Goal: Task Accomplishment & Management: Use online tool/utility

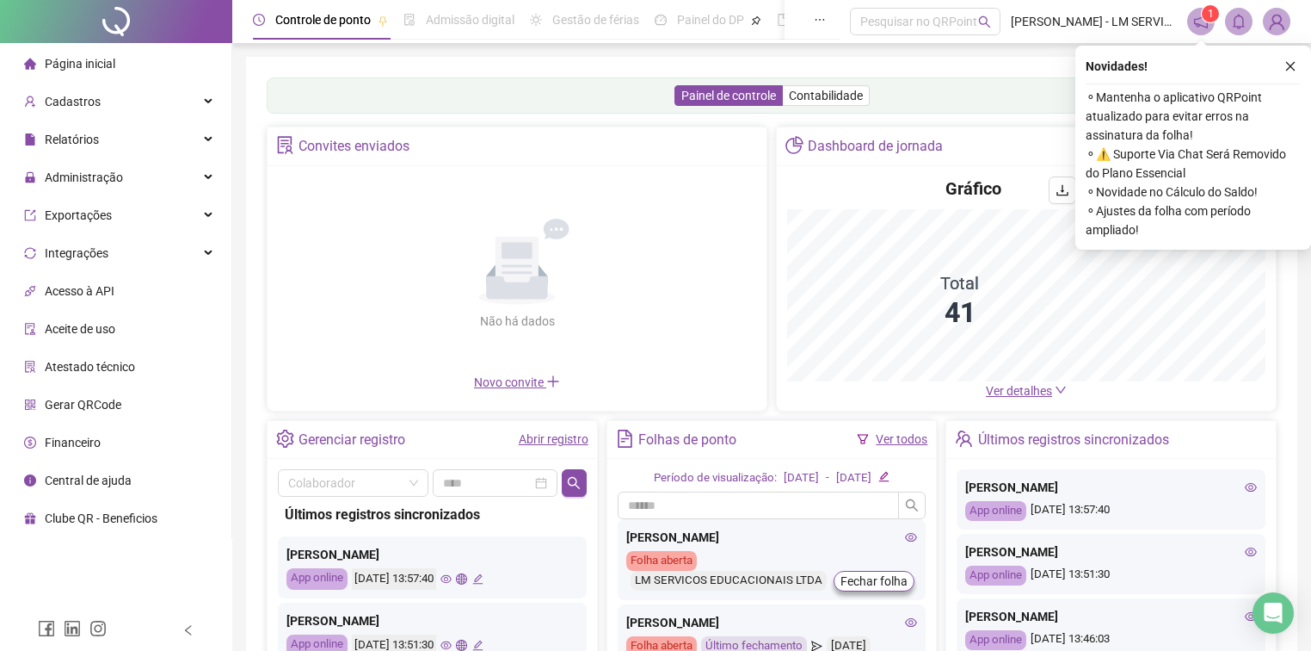
click at [103, 73] on div "Página inicial" at bounding box center [69, 63] width 91 height 34
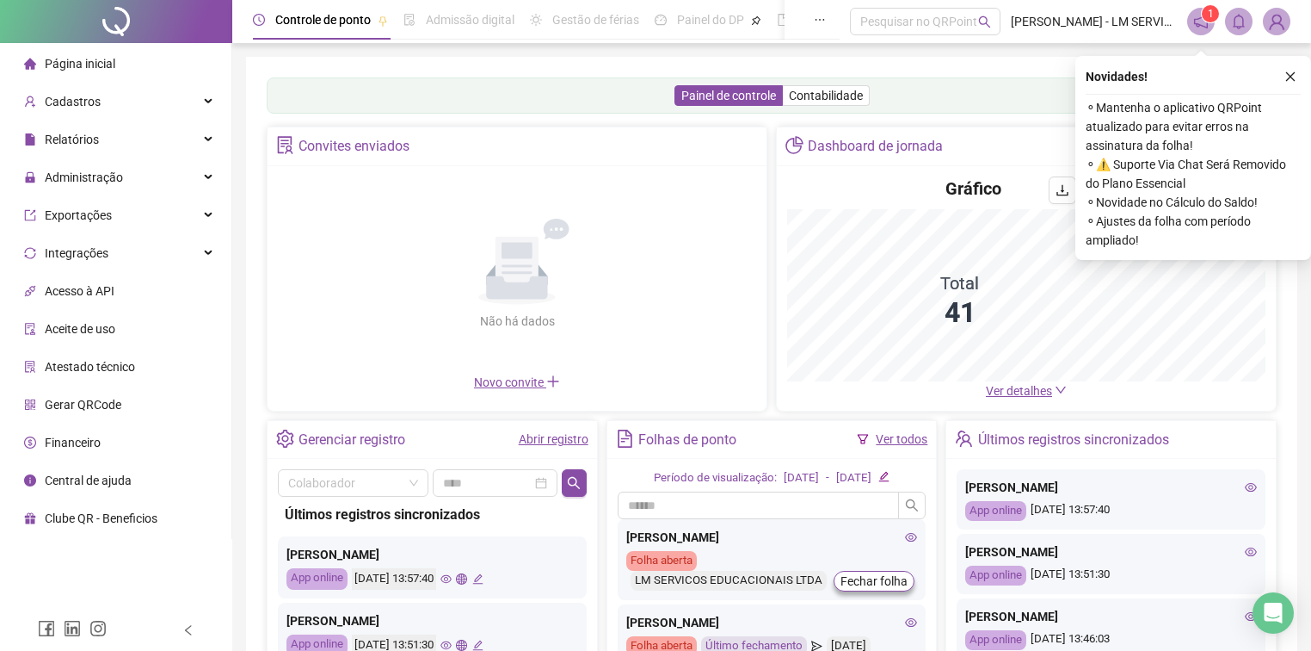
scroll to position [69, 0]
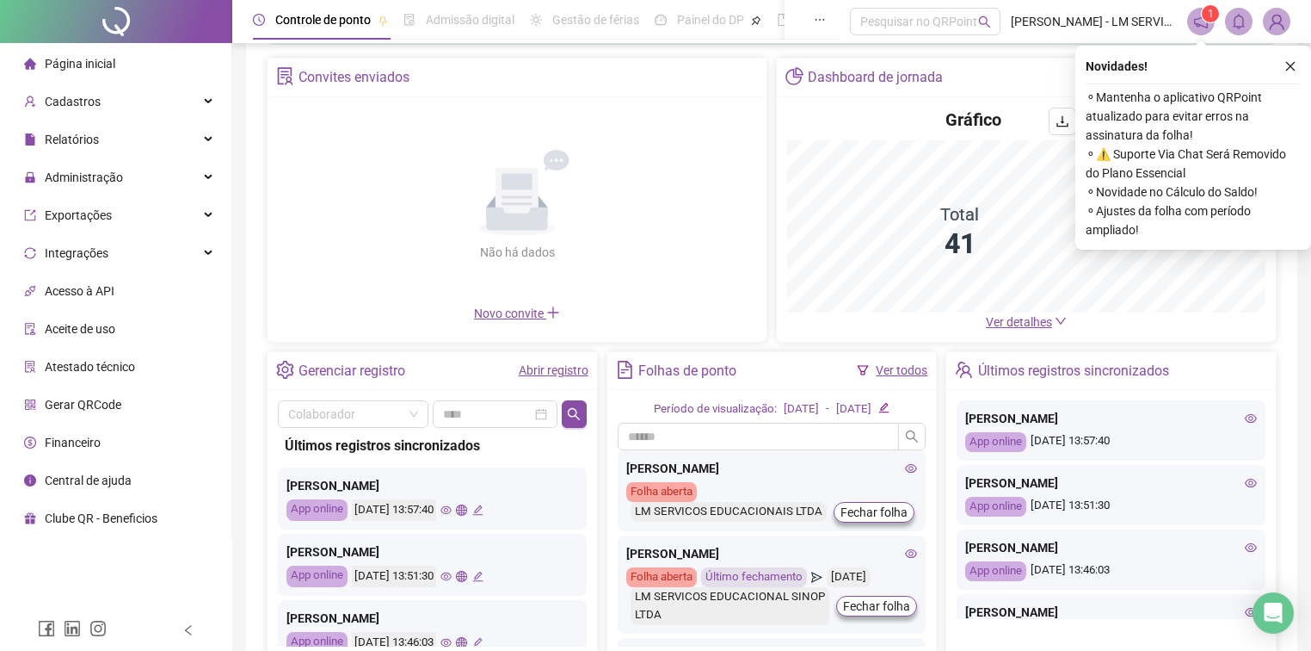
click at [907, 372] on link "Ver todos" at bounding box center [902, 370] width 52 height 14
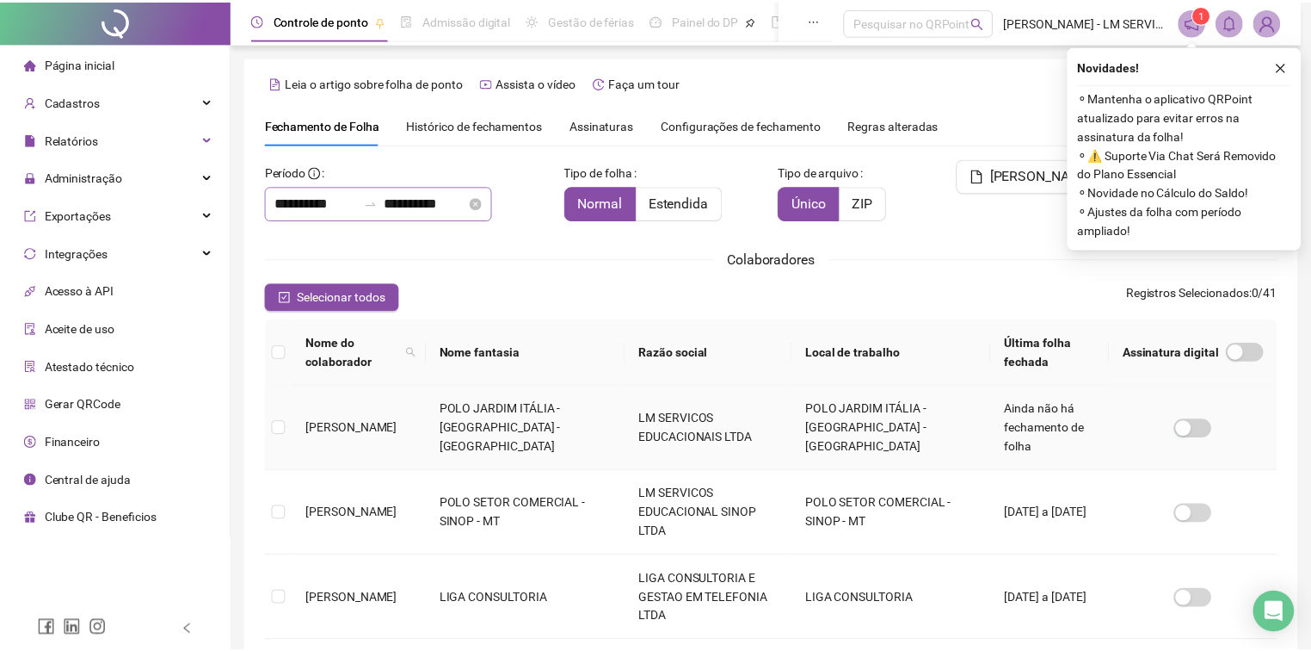
scroll to position [27, 0]
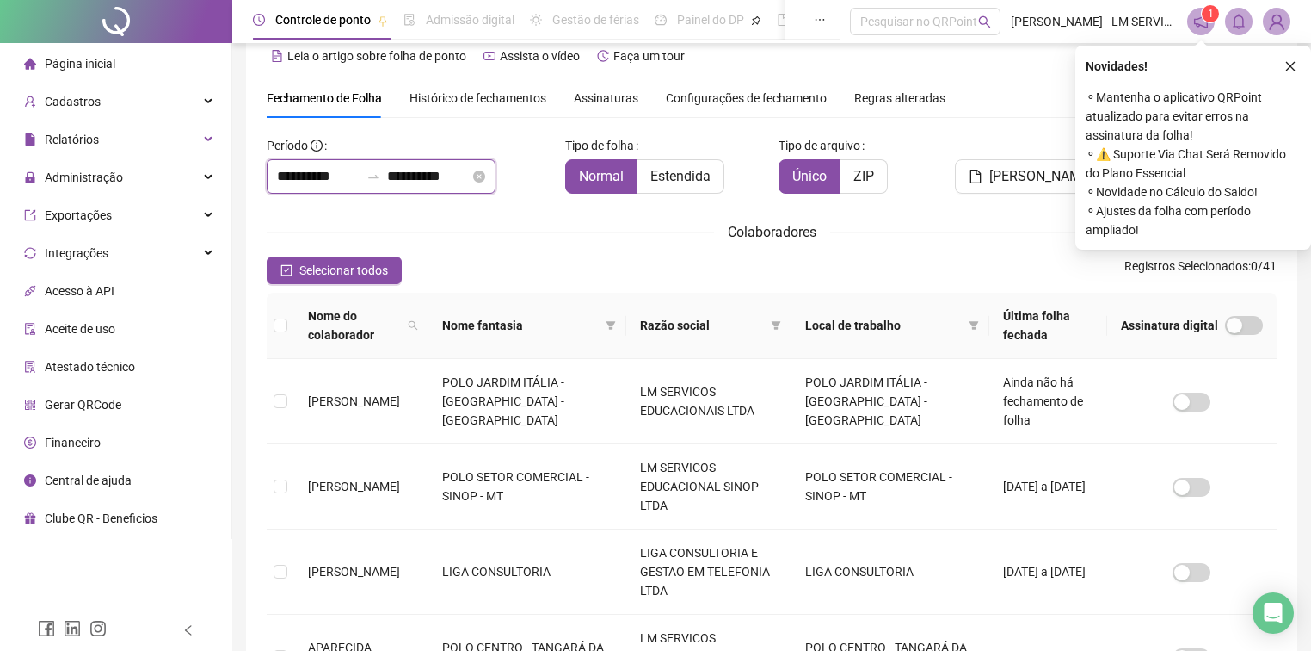
click at [419, 171] on input "**********" at bounding box center [428, 176] width 83 height 21
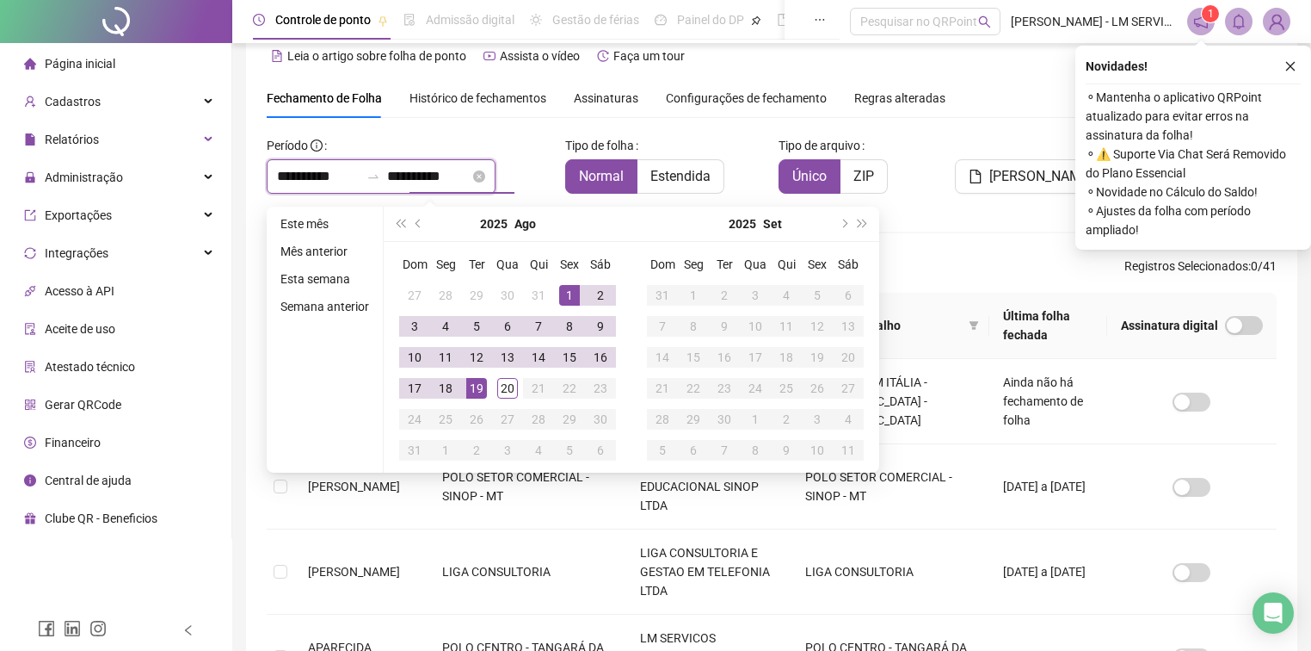
click at [423, 176] on input "**********" at bounding box center [428, 176] width 83 height 21
type input "**********"
click at [510, 387] on div "20" at bounding box center [507, 388] width 21 height 21
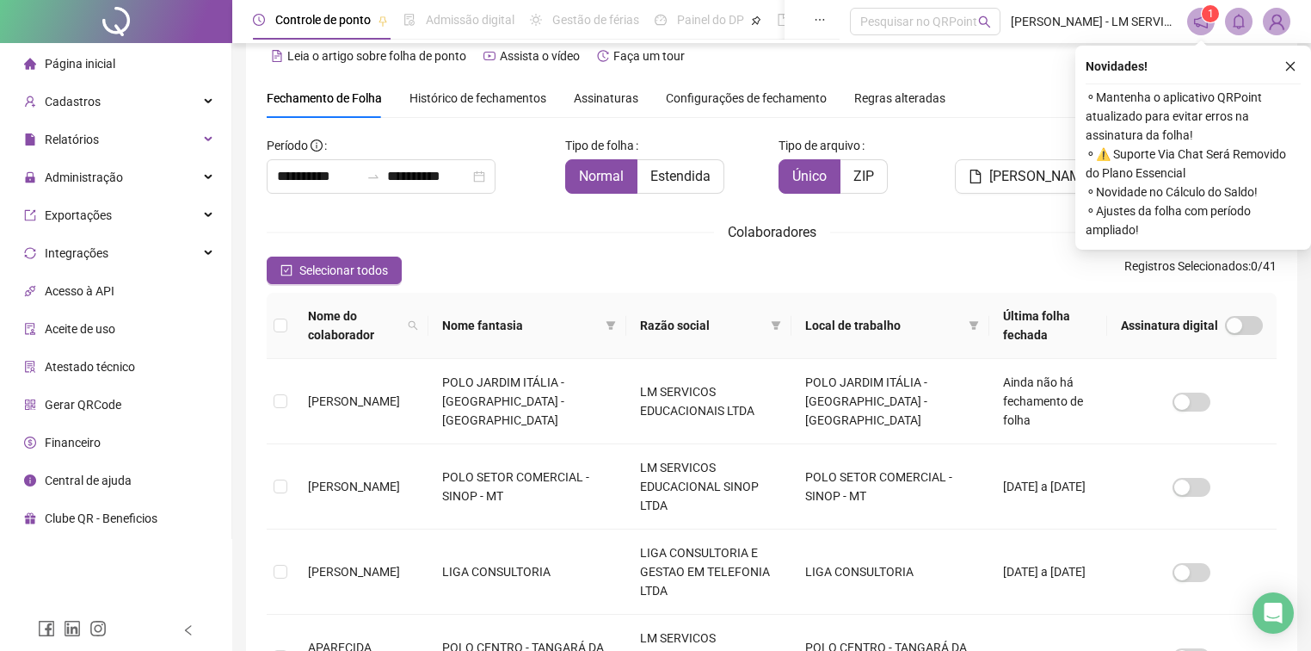
click at [922, 239] on div "Colaboradores" at bounding box center [772, 232] width 1010 height 22
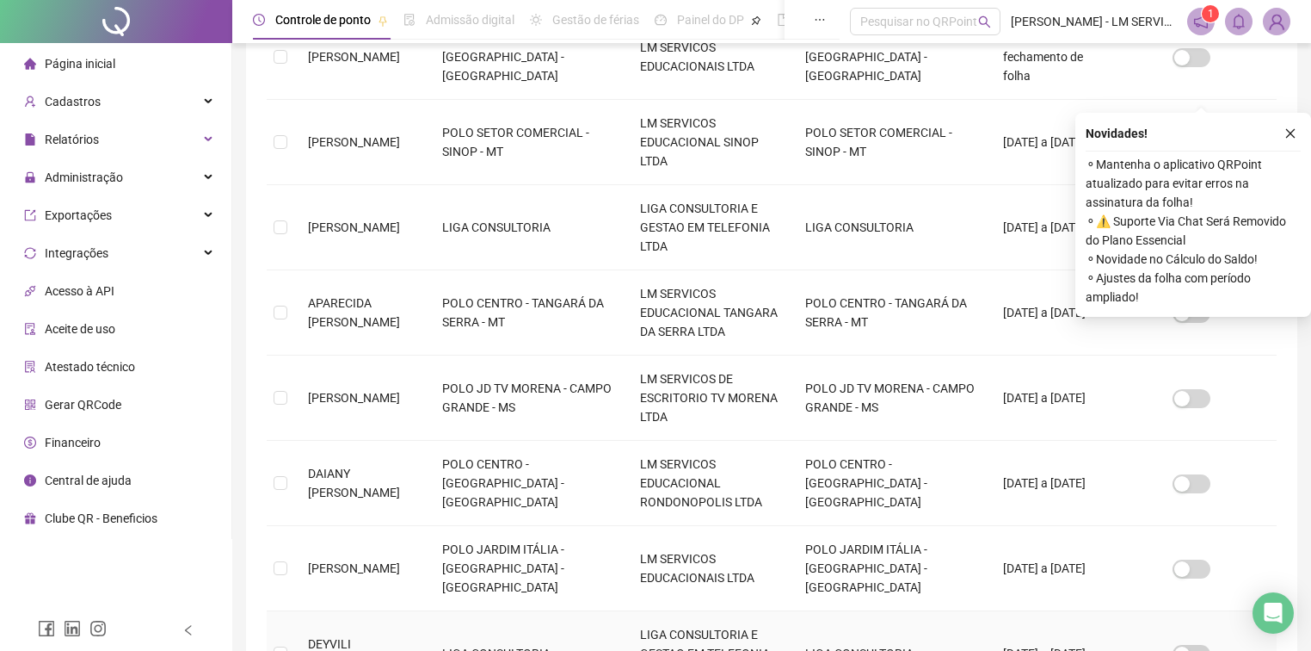
scroll to position [602, 0]
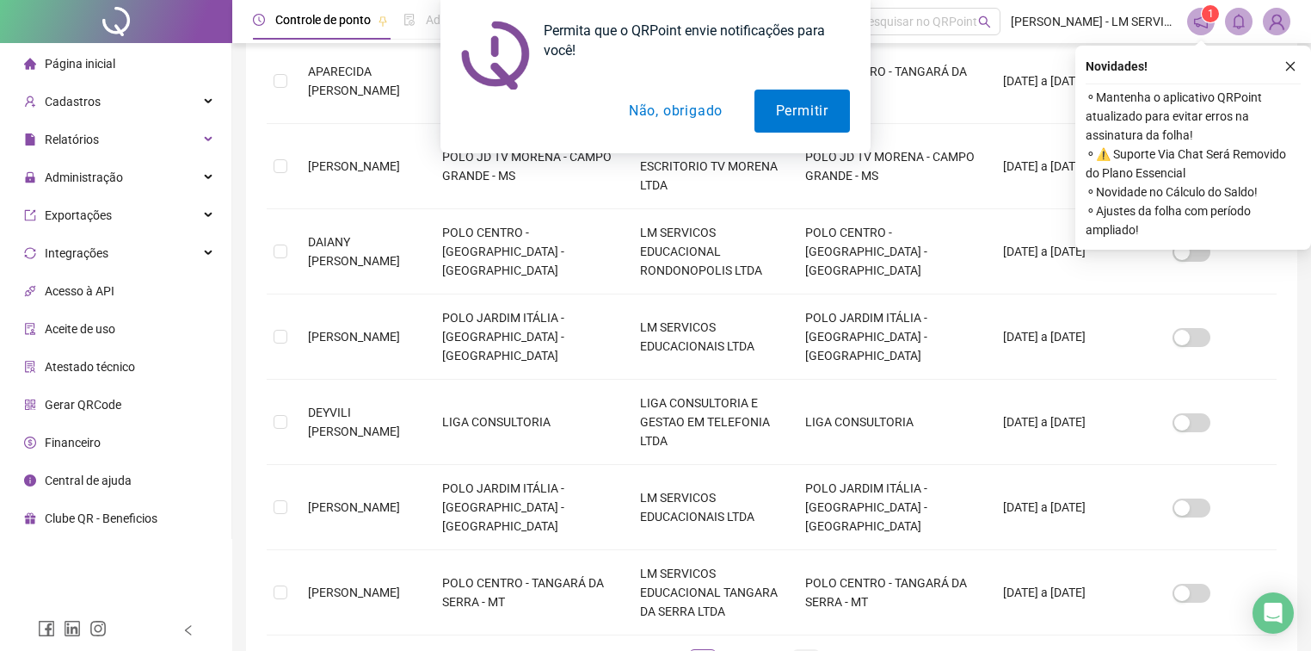
click at [805, 650] on link "4" at bounding box center [806, 663] width 26 height 26
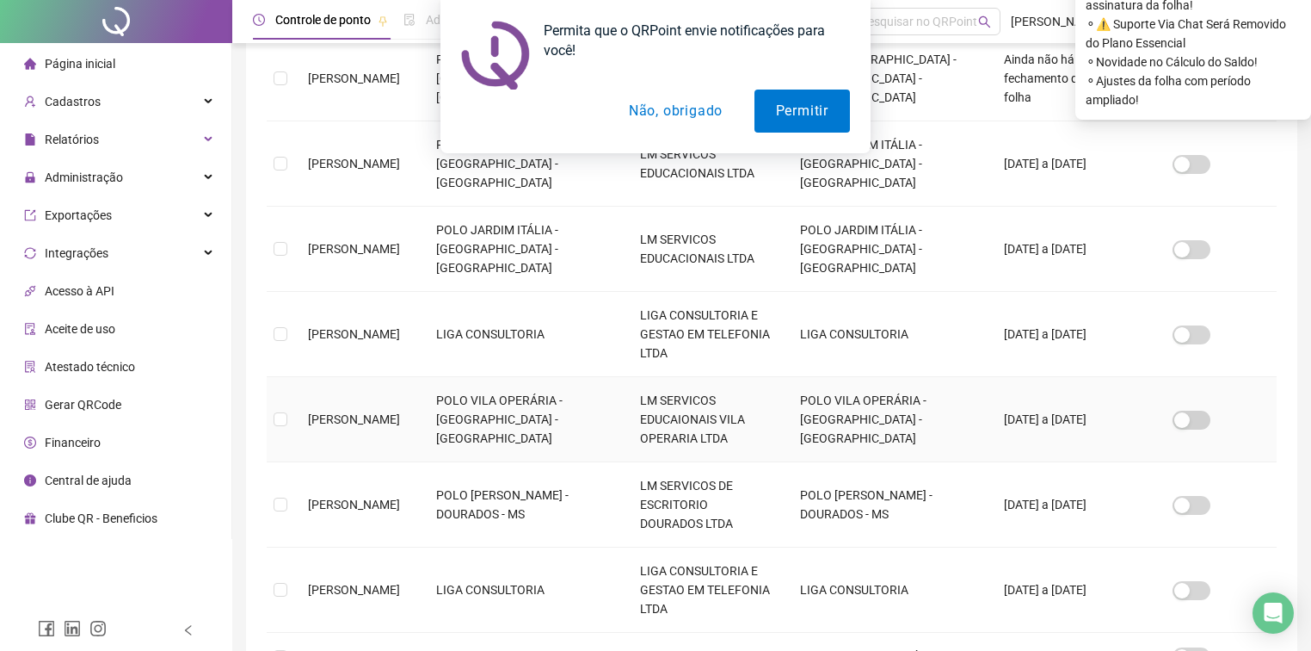
scroll to position [233, 0]
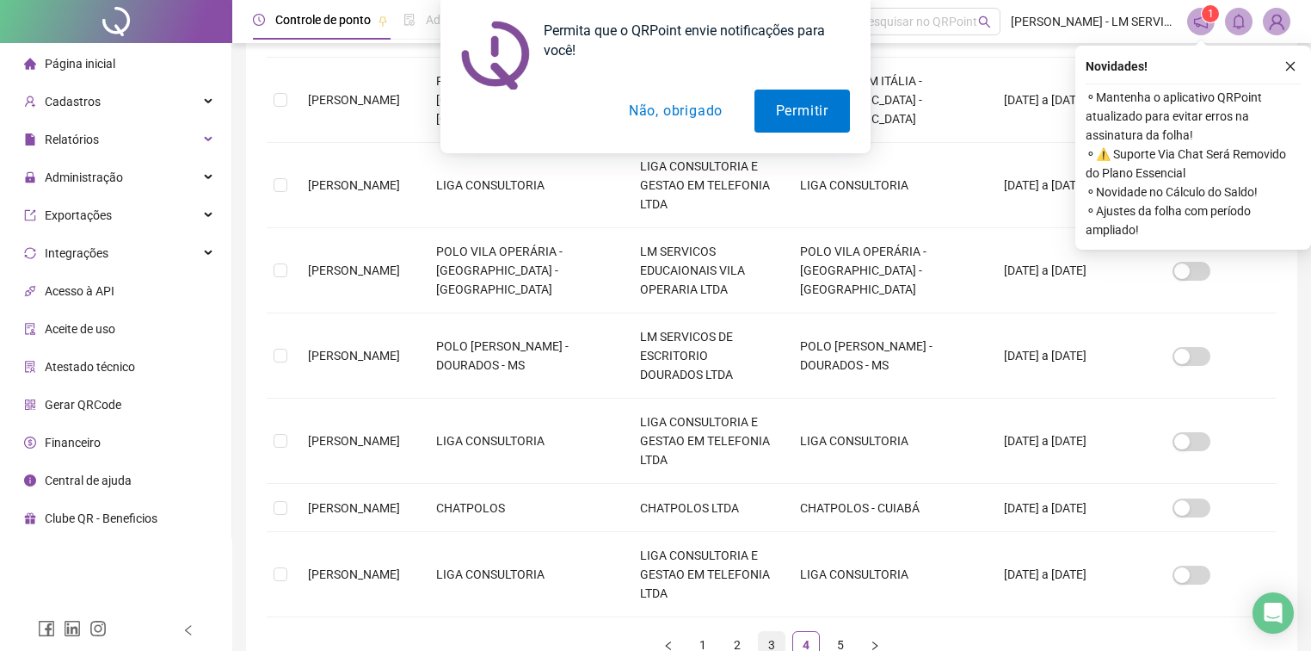
click at [780, 632] on link "3" at bounding box center [772, 645] width 26 height 26
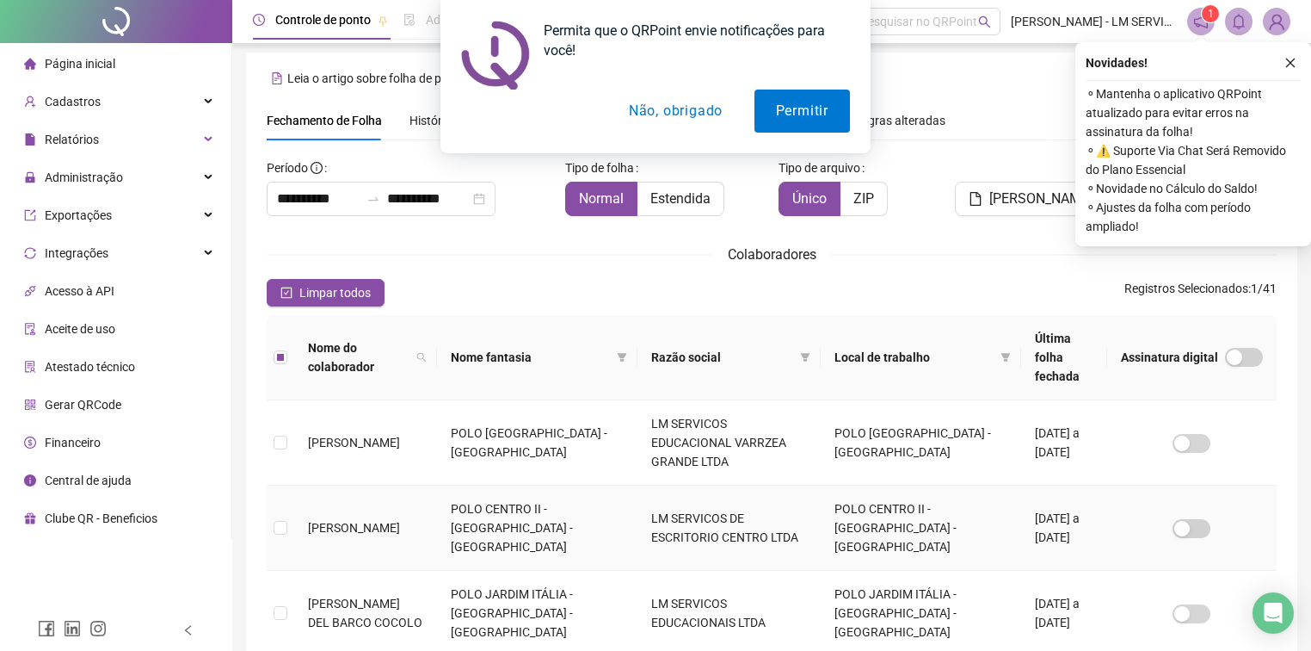
scroll to position [0, 0]
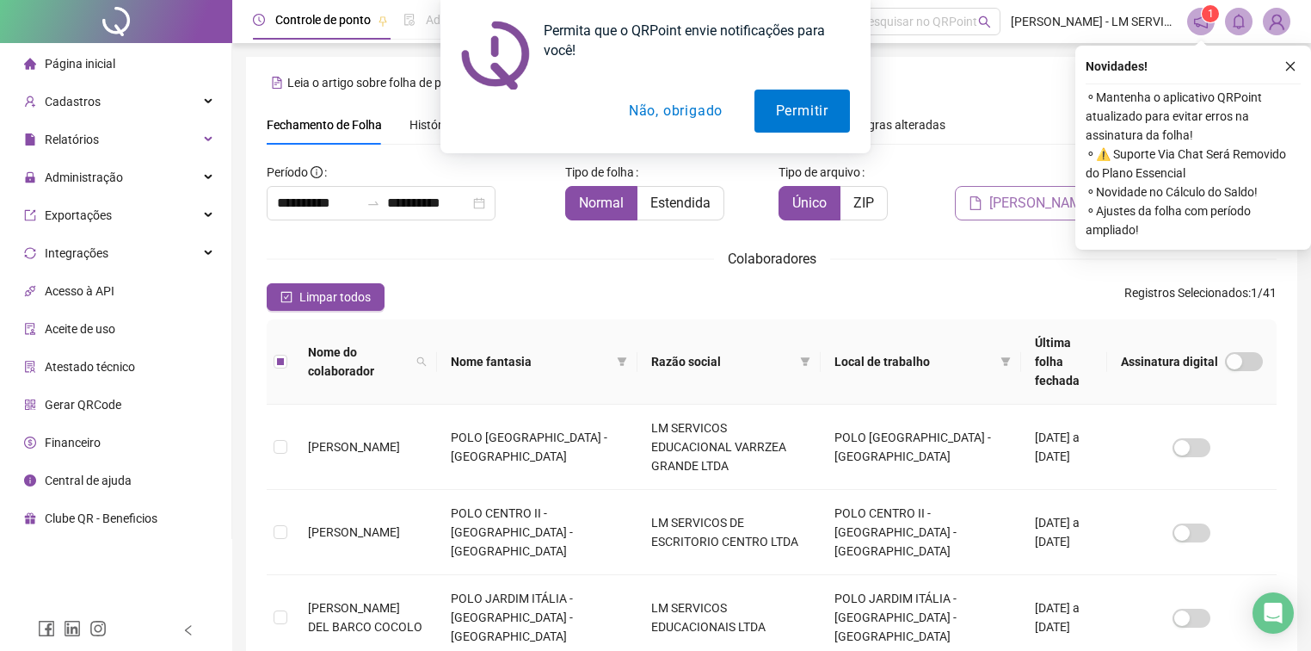
click at [1009, 193] on span "[PERSON_NAME]" at bounding box center [1041, 203] width 103 height 21
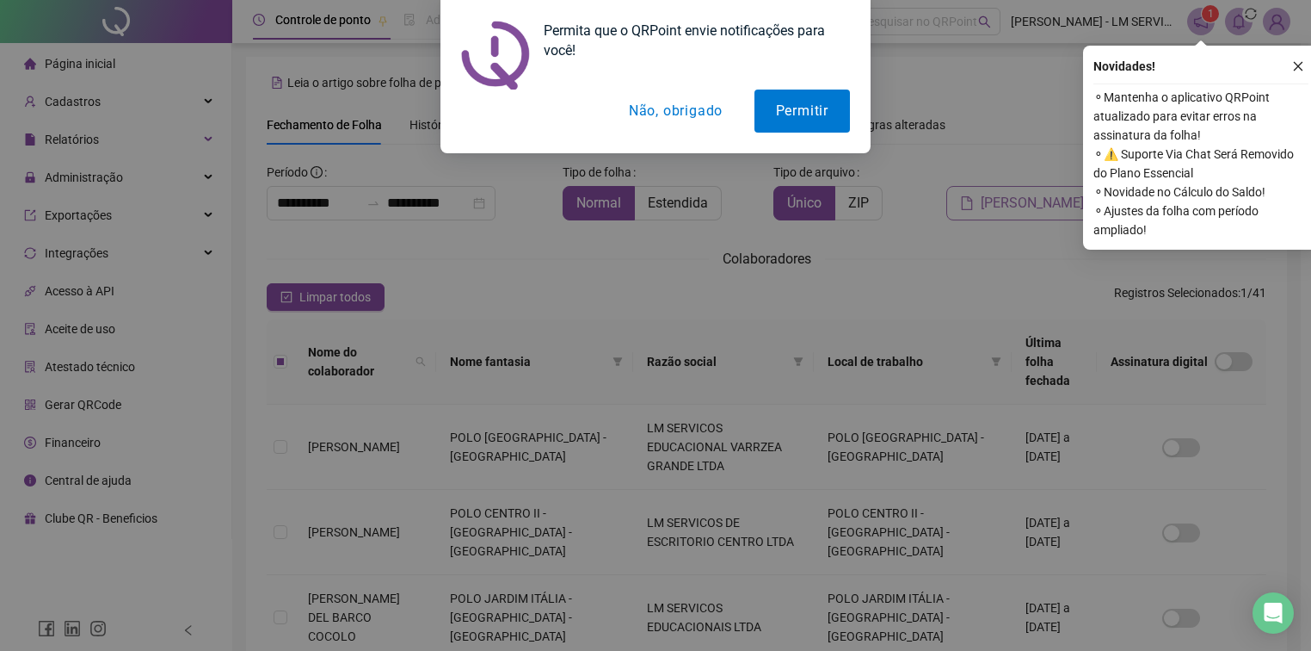
scroll to position [27, 0]
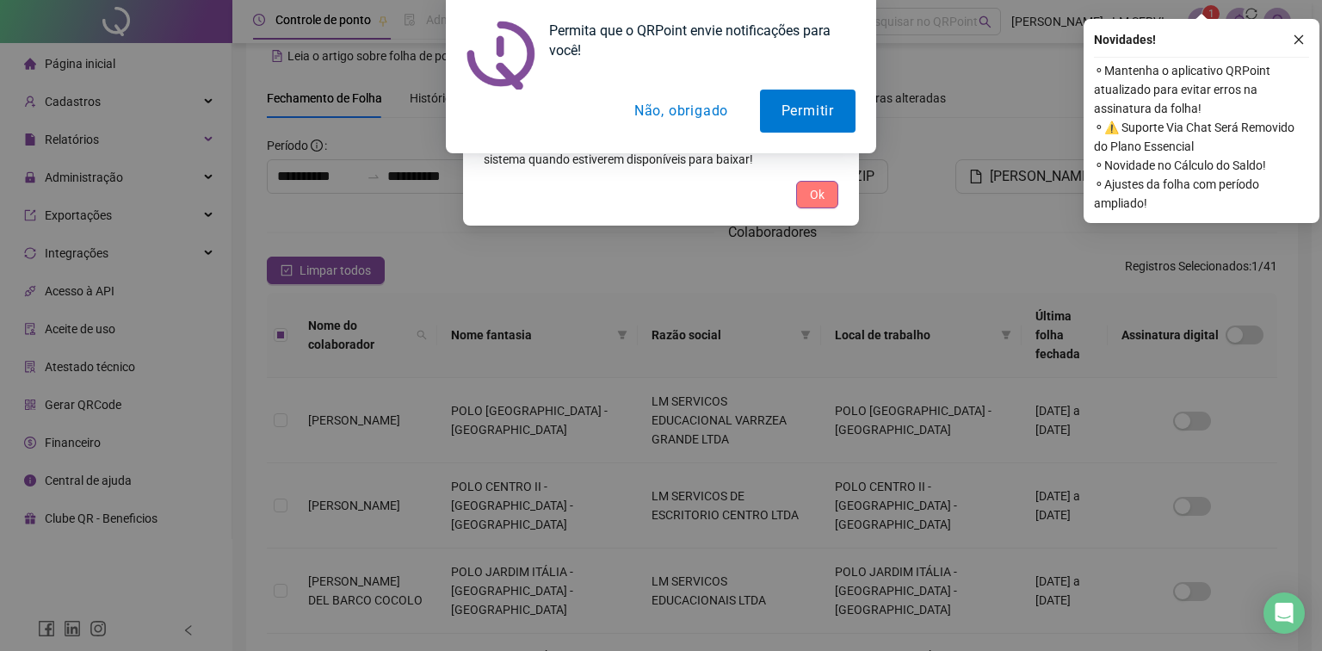
click at [819, 196] on span "Ok" at bounding box center [817, 194] width 15 height 19
